Goal: Information Seeking & Learning: Learn about a topic

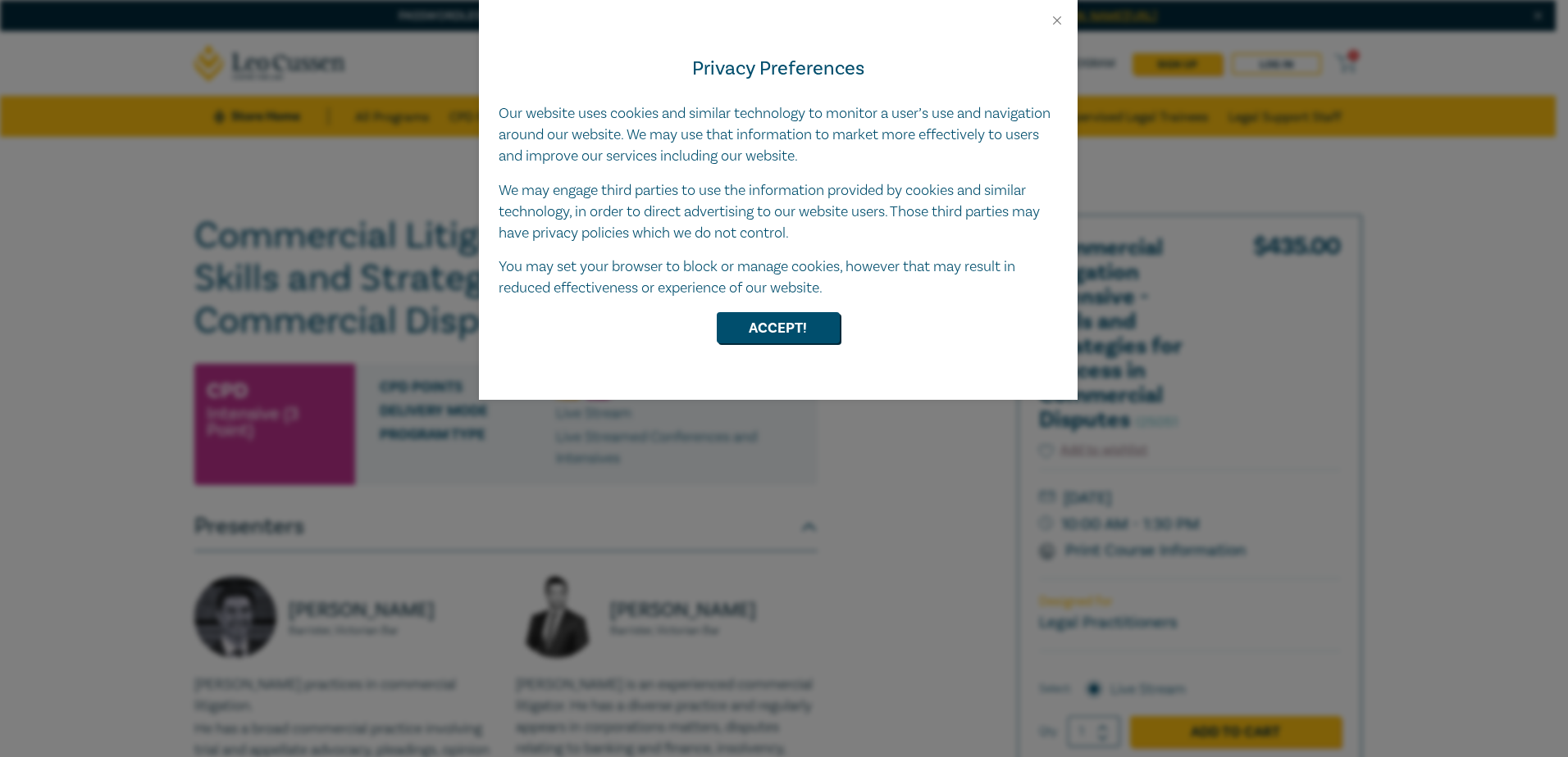
click at [710, 349] on div "Privacy Preferences Our website uses cookies and similar technology to monitor …" at bounding box center [778, 214] width 599 height 372
click at [737, 339] on button "Accept!" at bounding box center [778, 328] width 123 height 31
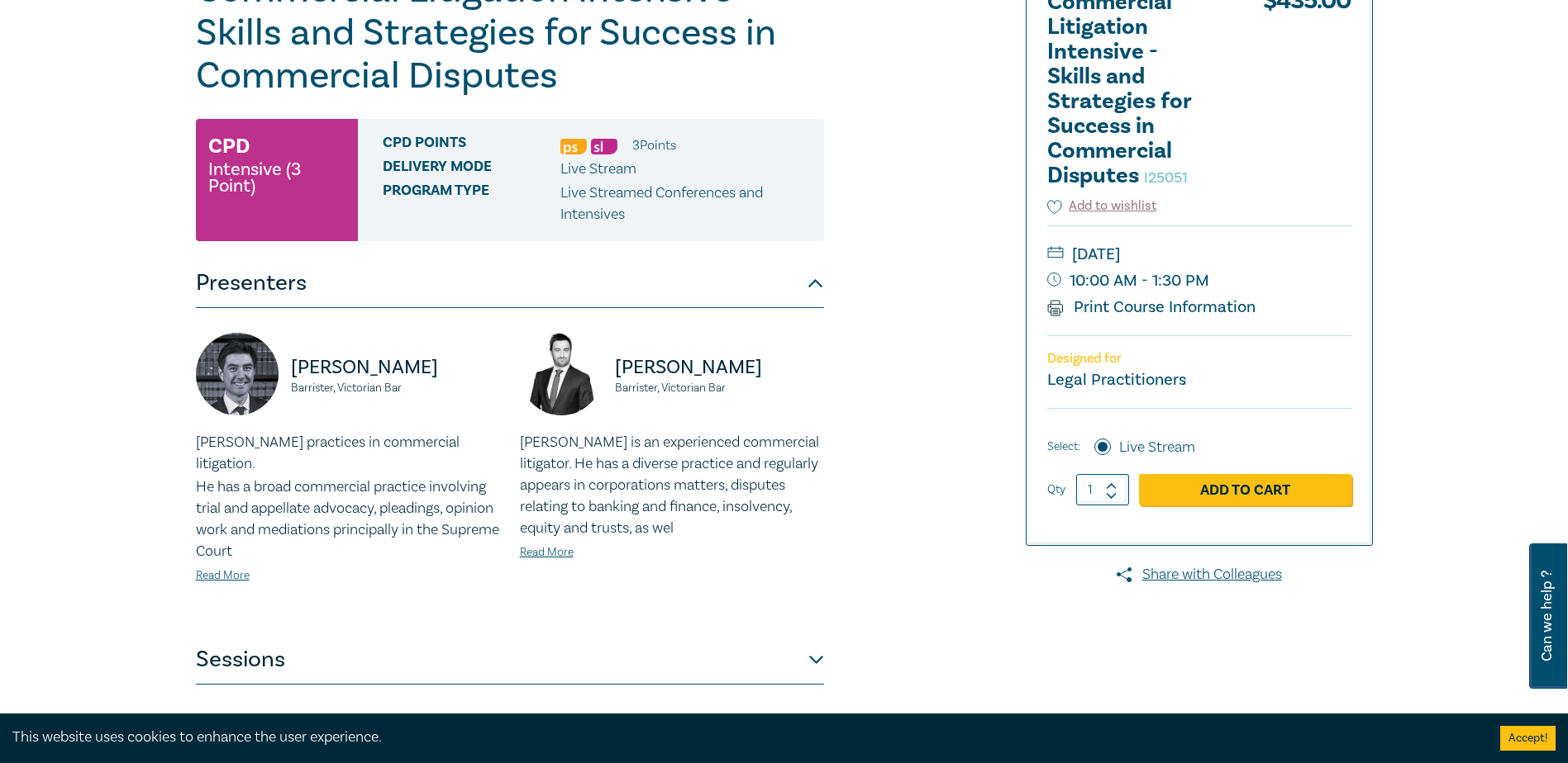
scroll to position [661, 0]
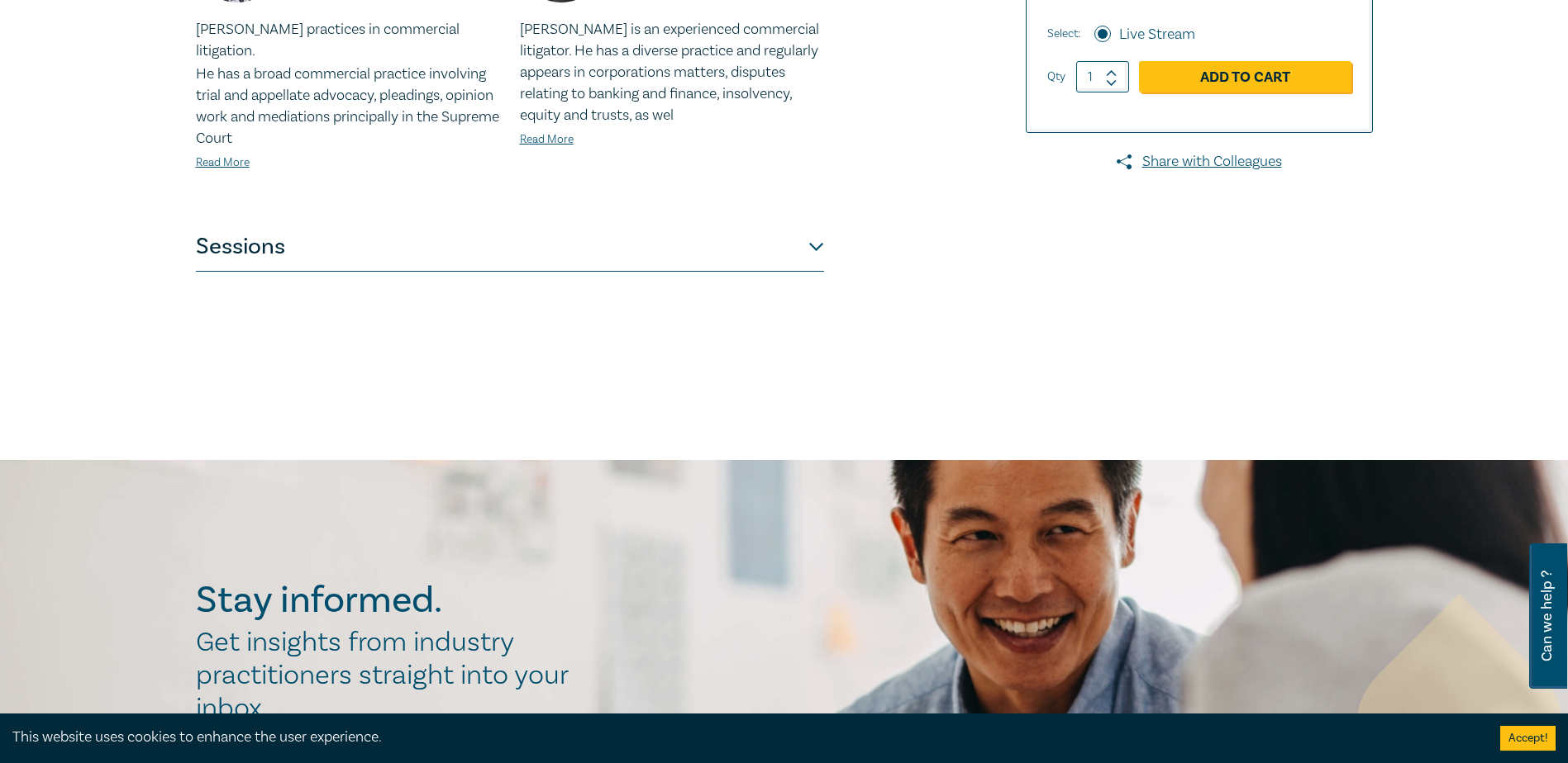
drag, startPoint x: 832, startPoint y: 221, endPoint x: 822, endPoint y: 226, distance: 11.2
click at [822, 226] on button "Sessions" at bounding box center [510, 247] width 628 height 49
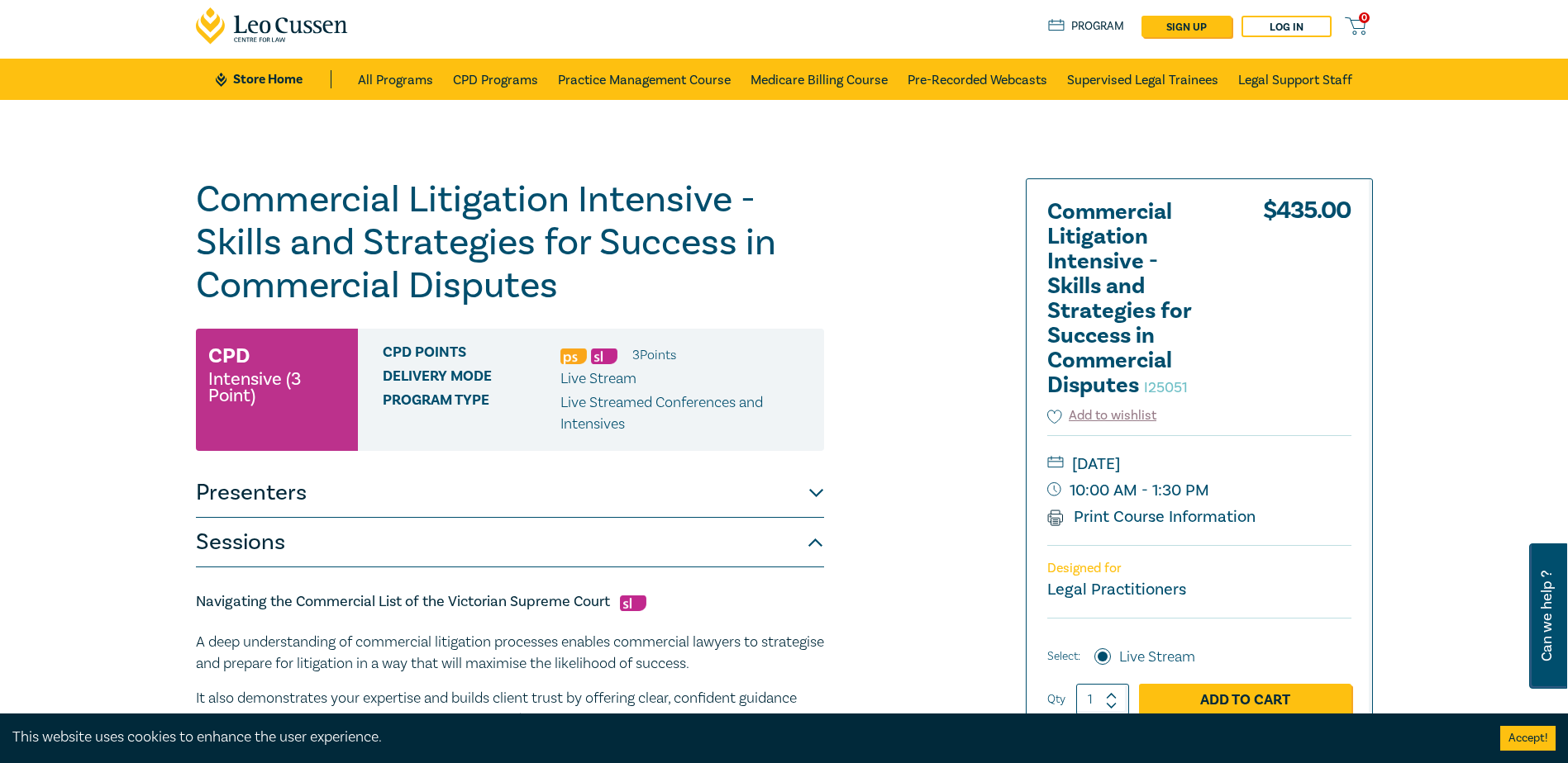
scroll to position [0, 0]
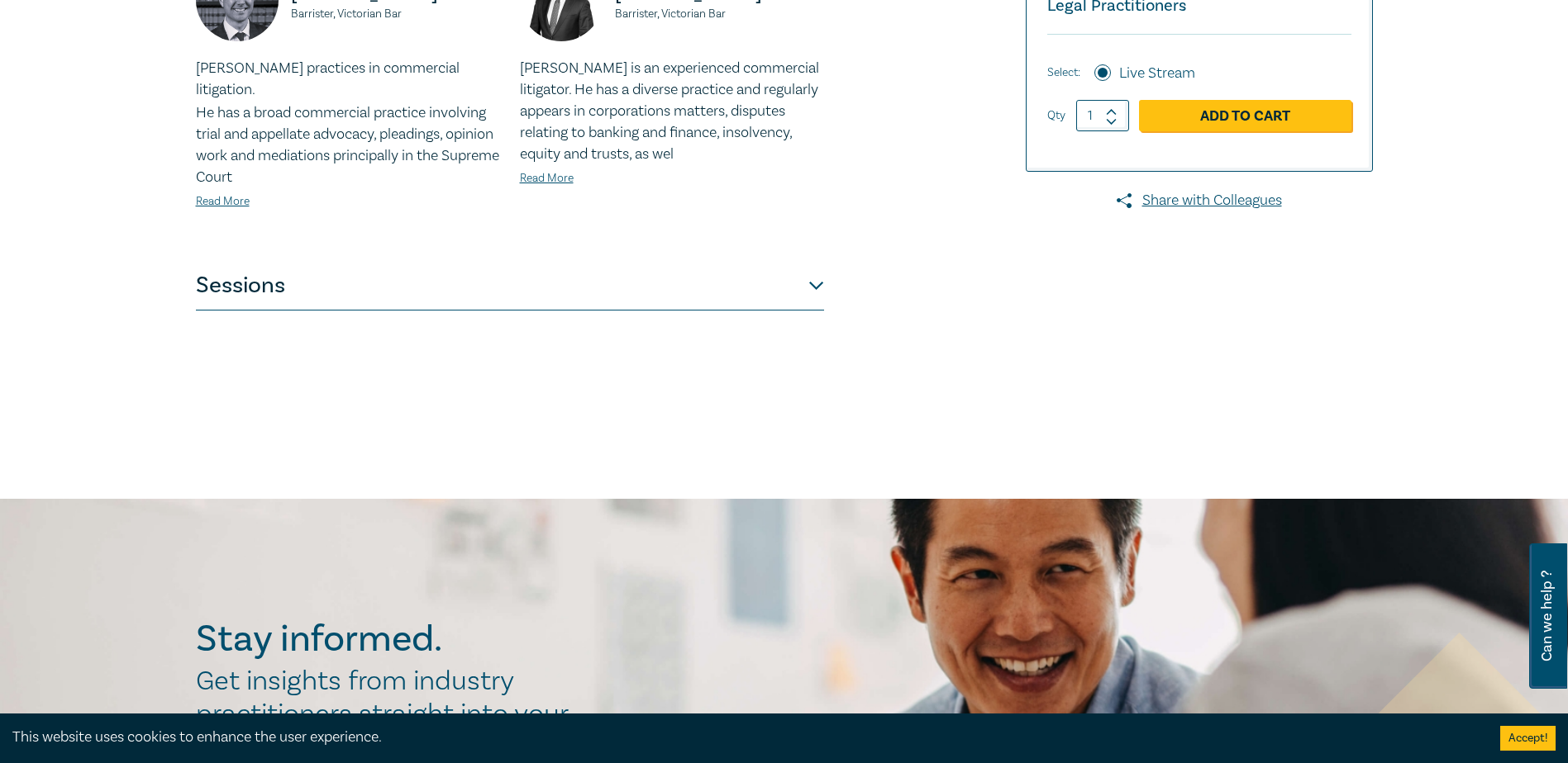
scroll to position [826, 0]
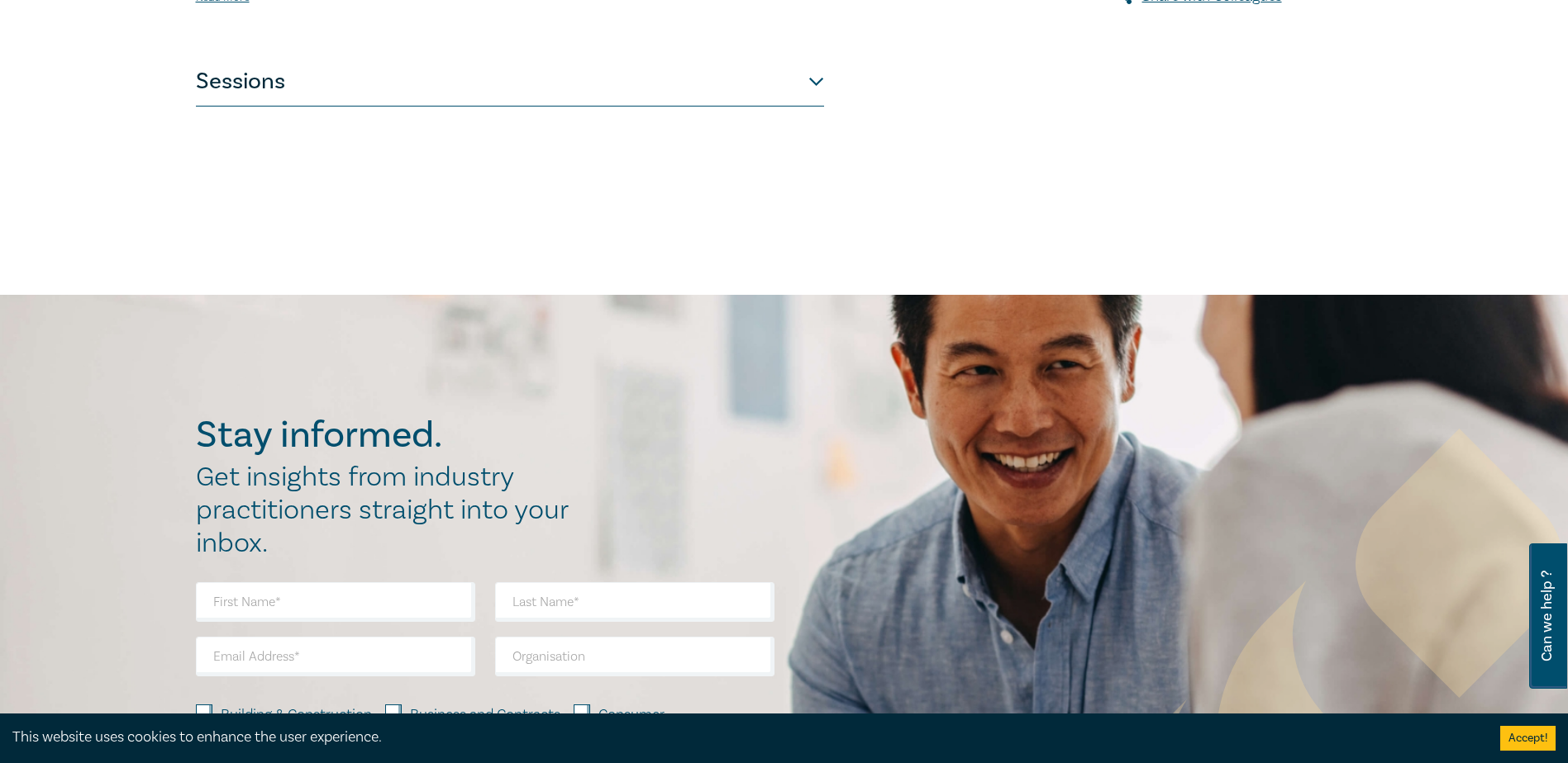
click at [816, 59] on button "Sessions" at bounding box center [510, 82] width 628 height 49
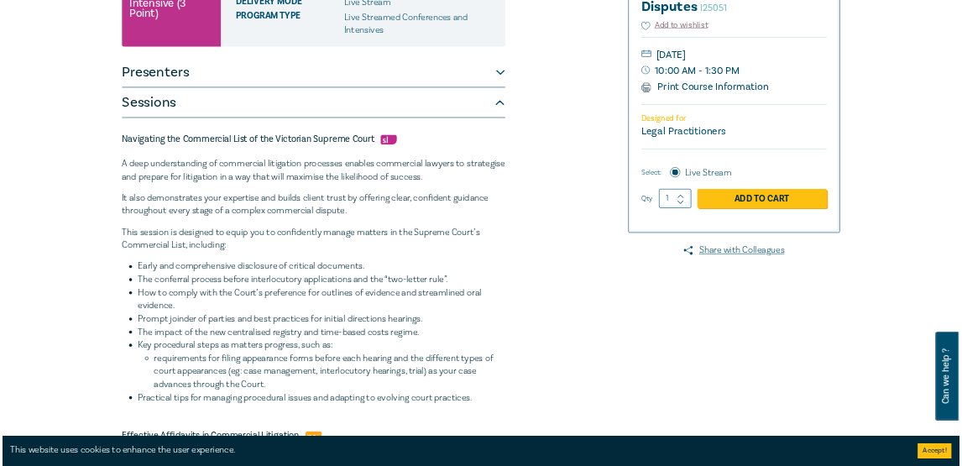
scroll to position [0, 0]
